Goal: Task Accomplishment & Management: Use online tool/utility

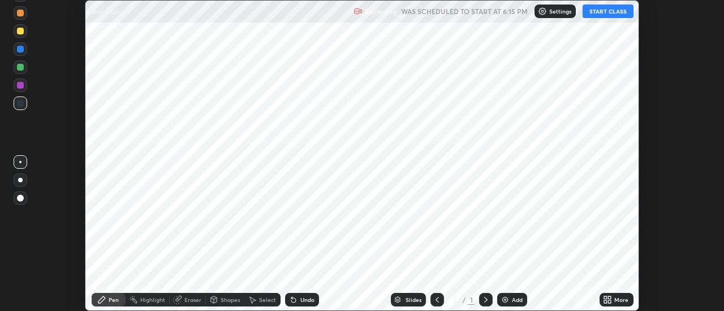
scroll to position [311, 723]
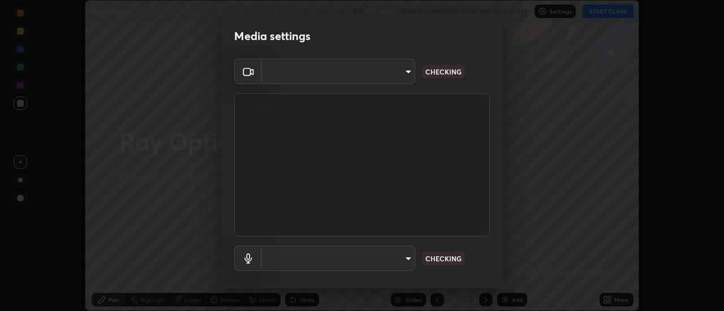
click at [486, 188] on video at bounding box center [362, 165] width 256 height 144
type input "fdf0122543ae5d46c2f8875dbcba14bf7011b669d8ae203f8d69d65b20255b81"
click at [493, 182] on div "Cam Link 4K (0fd9:007b) fdf0122543ae5d46c2f8875dbcba14bf7011b669d8ae203f8d69d65…" at bounding box center [361, 185] width 283 height 253
click at [494, 180] on div "Cam Link 4K (0fd9:007b) fdf0122543ae5d46c2f8875dbcba14bf7011b669d8ae203f8d69d65…" at bounding box center [361, 185] width 283 height 253
click at [487, 183] on video at bounding box center [362, 165] width 256 height 144
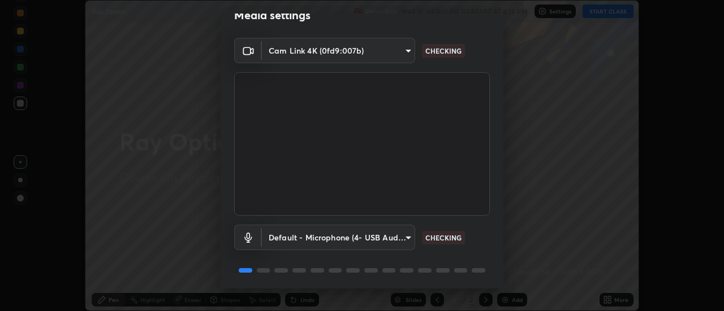
scroll to position [21, 0]
click at [479, 213] on video at bounding box center [362, 144] width 256 height 144
click at [408, 237] on body "Erase all Ray Optics Recording WAS SCHEDULED TO START AT 6:15 PM Settings START…" at bounding box center [362, 155] width 724 height 311
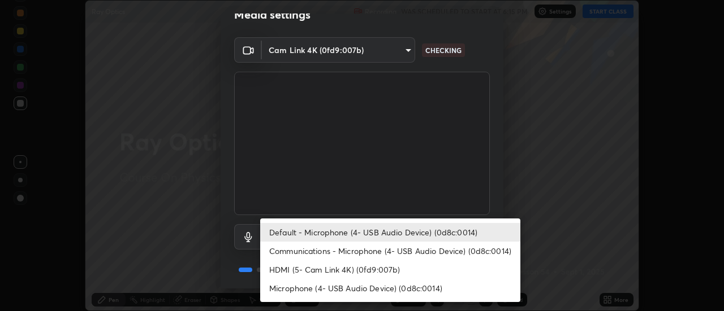
click at [421, 252] on li "Communications - Microphone (4- USB Audio Device) (0d8c:0014)" at bounding box center [390, 251] width 260 height 19
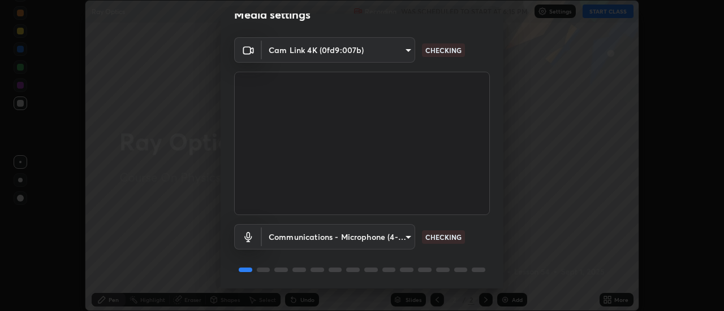
click at [405, 236] on body "Erase all Ray Optics Recording WAS SCHEDULED TO START AT 6:15 PM Settings START…" at bounding box center [362, 155] width 724 height 311
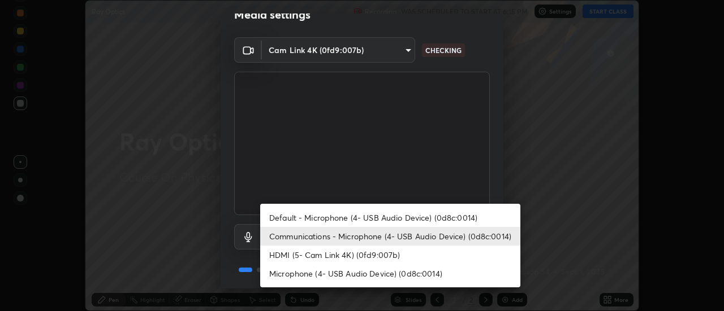
click at [445, 220] on li "Default - Microphone (4- USB Audio Device) (0d8c:0014)" at bounding box center [390, 218] width 260 height 19
type input "default"
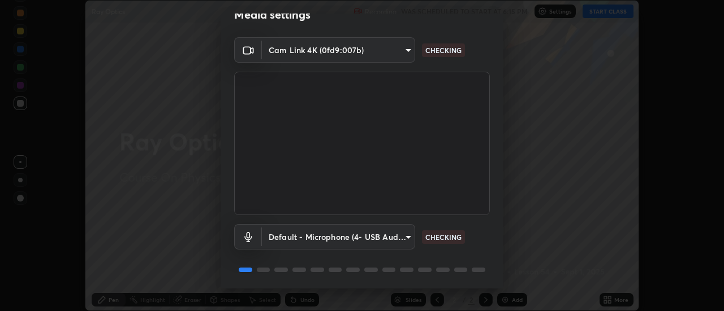
click at [483, 237] on div "Default - Microphone (4- USB Audio Device) (0d8c:0014) default CHECKING" at bounding box center [362, 236] width 256 height 25
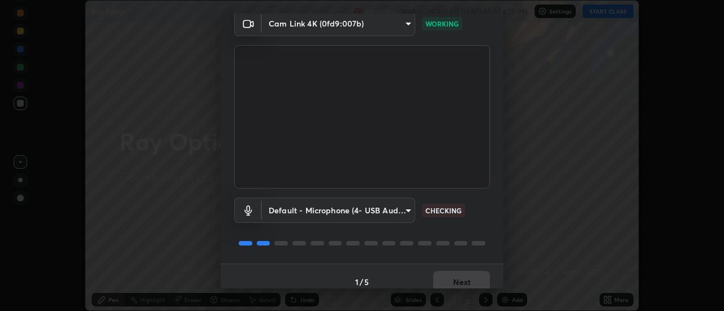
scroll to position [51, 0]
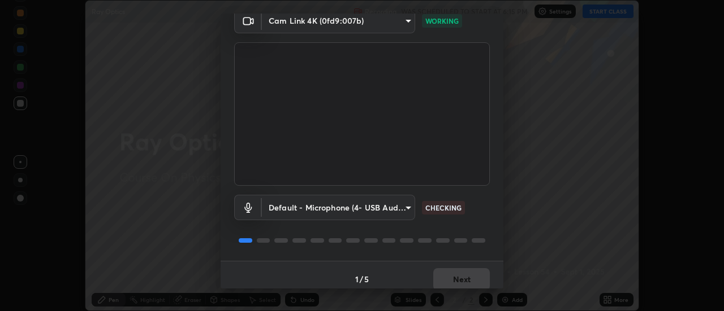
click at [486, 192] on div "Default - Microphone (4- USB Audio Device) (0d8c:0014) default CHECKING" at bounding box center [362, 223] width 256 height 75
click at [487, 196] on div "Default - Microphone (4- USB Audio Device) (0d8c:0014) default CHECKING" at bounding box center [362, 207] width 256 height 25
click at [483, 196] on div "Default - Microphone (4- USB Audio Device) (0d8c:0014) default CHECKING" at bounding box center [362, 207] width 256 height 25
click at [481, 205] on div "Default - Microphone (4- USB Audio Device) (0d8c:0014) default WORKING" at bounding box center [362, 207] width 256 height 25
click at [471, 278] on button "Next" at bounding box center [461, 280] width 57 height 23
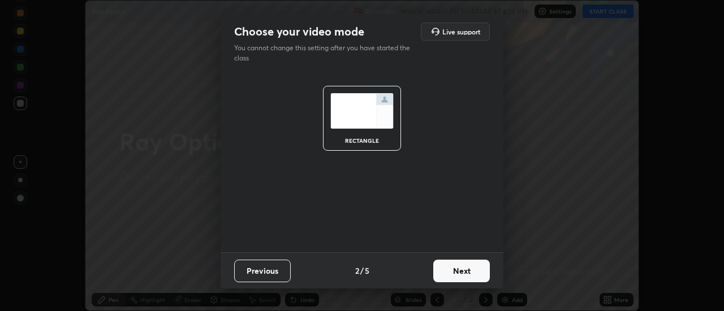
scroll to position [0, 0]
click at [478, 271] on button "Next" at bounding box center [461, 271] width 57 height 23
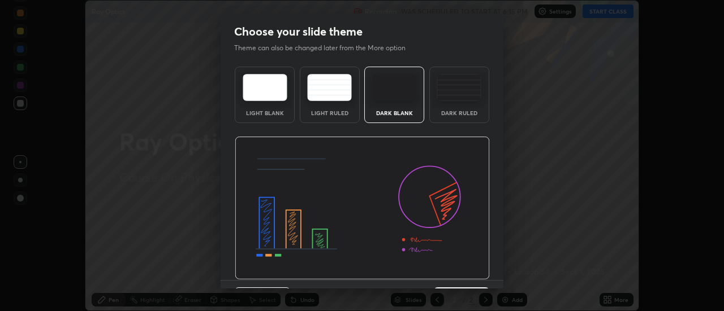
scroll to position [28, 0]
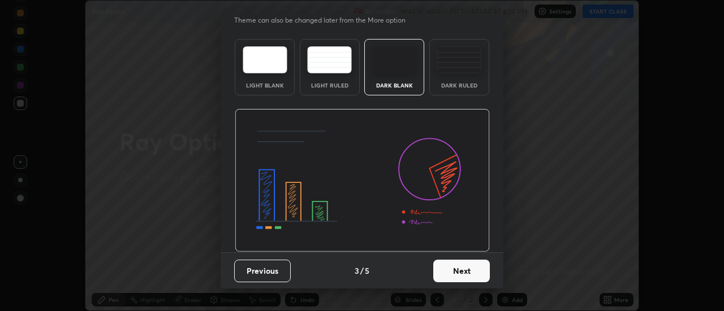
click at [467, 264] on button "Next" at bounding box center [461, 271] width 57 height 23
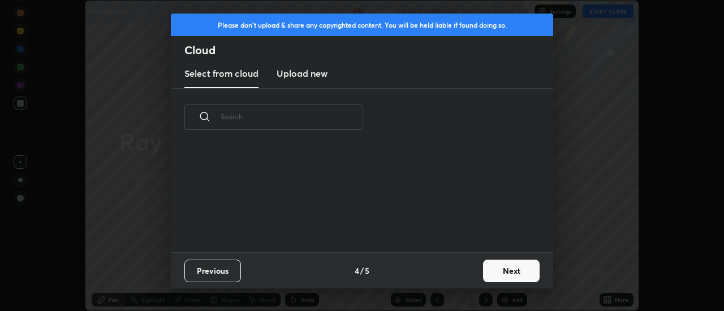
click at [491, 269] on button "Next" at bounding box center [511, 271] width 57 height 23
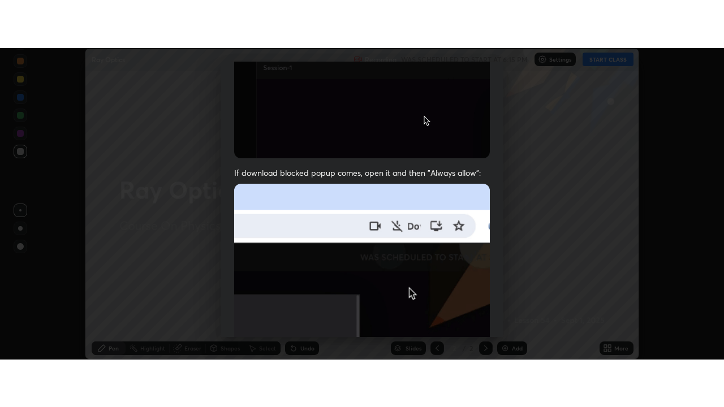
scroll to position [290, 0]
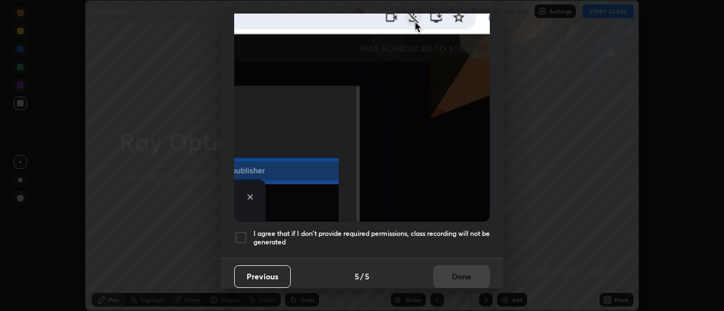
click at [457, 230] on h5 "I agree that if I don't provide required permissions, class recording will not …" at bounding box center [371, 239] width 236 height 18
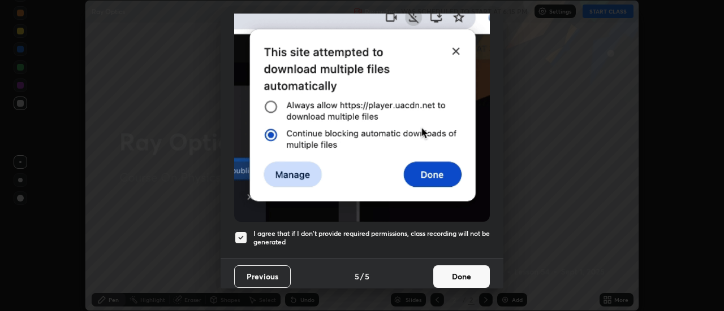
click at [452, 268] on button "Done" at bounding box center [461, 277] width 57 height 23
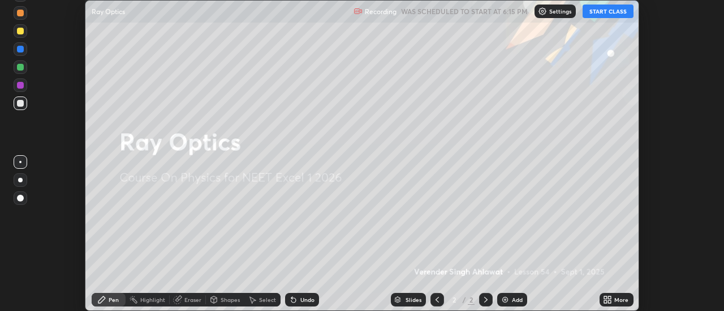
click at [605, 299] on icon at bounding box center [605, 298] width 3 height 3
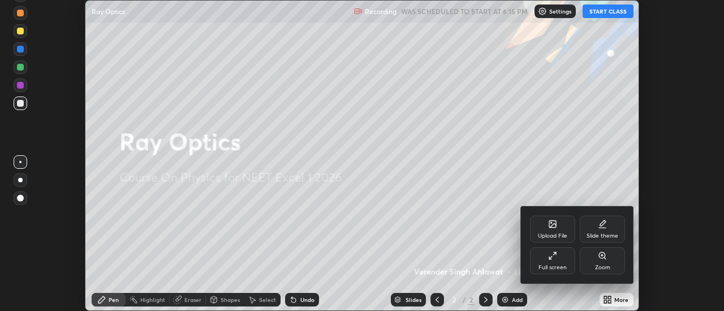
click at [603, 232] on div "Slide theme" at bounding box center [601, 229] width 45 height 27
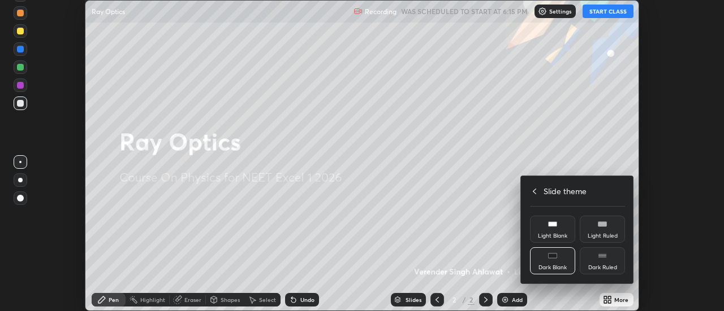
click at [608, 262] on div "Dark Ruled" at bounding box center [601, 261] width 45 height 27
click at [531, 191] on icon at bounding box center [534, 191] width 9 height 9
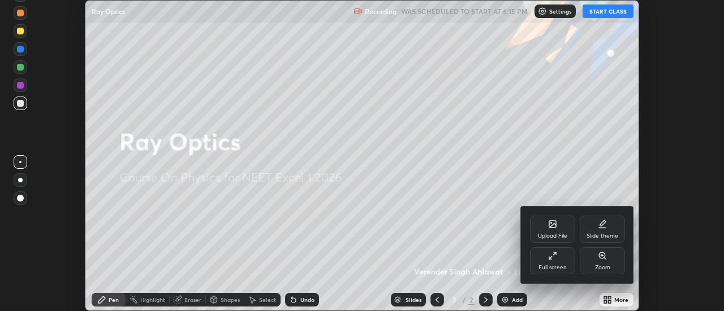
click at [548, 256] on icon at bounding box center [552, 256] width 9 height 9
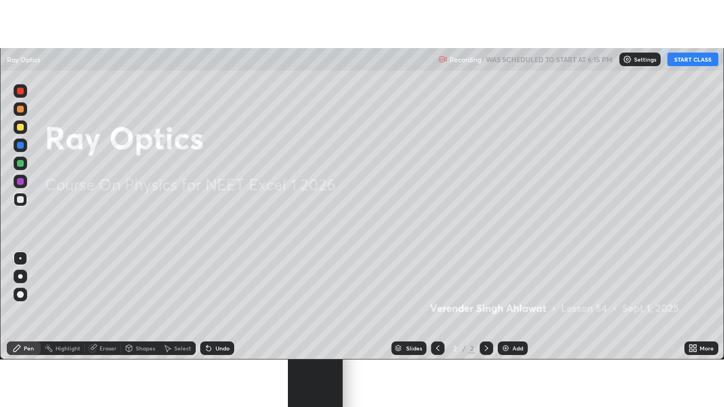
scroll to position [407, 724]
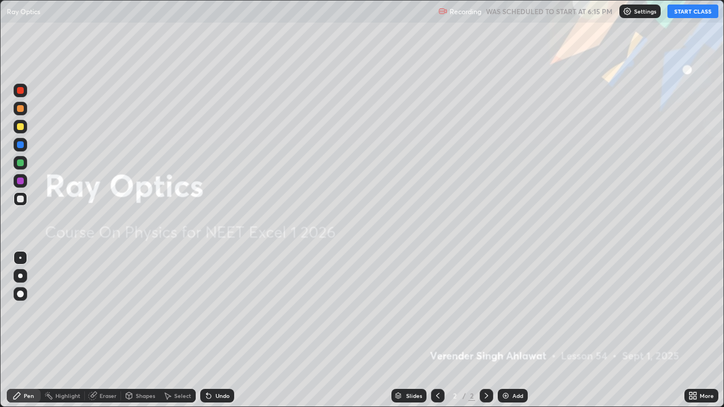
click at [693, 12] on button "START CLASS" at bounding box center [692, 12] width 51 height 14
click at [696, 14] on button "End Class" at bounding box center [695, 12] width 46 height 14
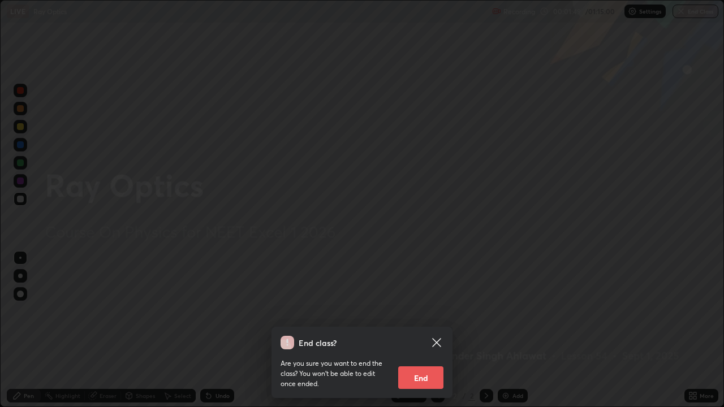
click at [426, 311] on button "End" at bounding box center [420, 377] width 45 height 23
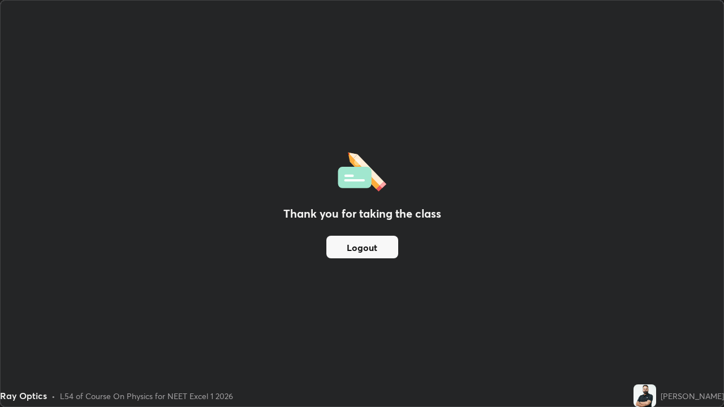
click at [371, 246] on button "Logout" at bounding box center [362, 247] width 72 height 23
